Goal: Information Seeking & Learning: Learn about a topic

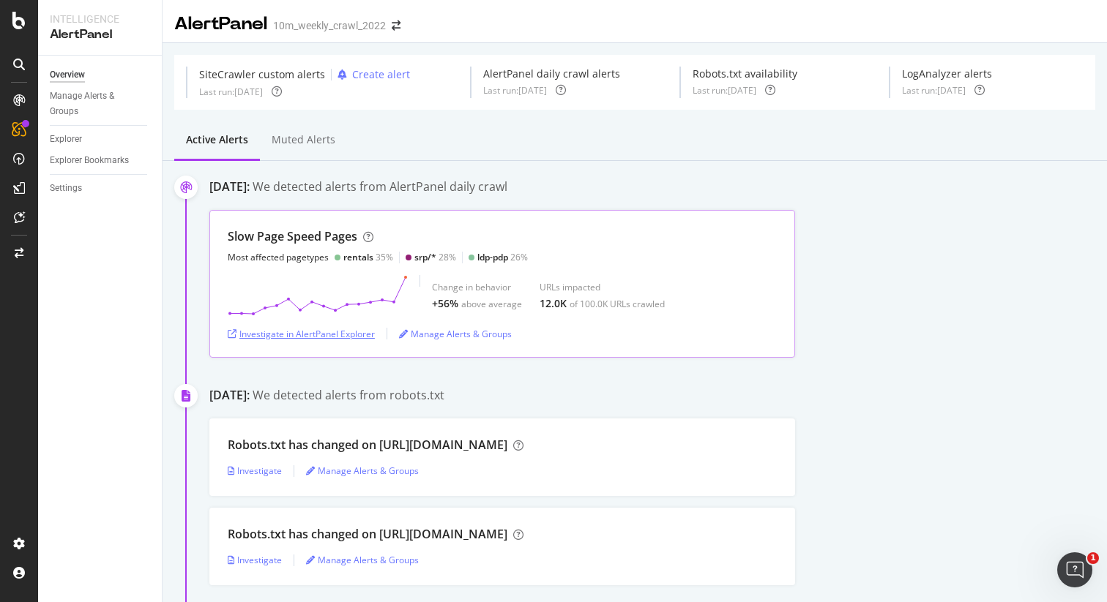
click at [328, 331] on div "Investigate in AlertPanel Explorer" at bounding box center [301, 334] width 147 height 12
